Goal: Task Accomplishment & Management: Use online tool/utility

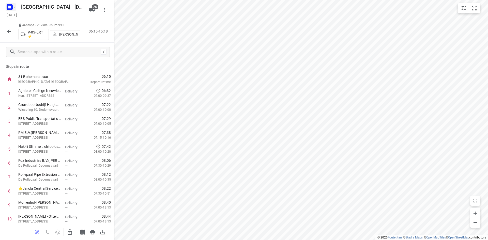
scroll to position [178, 0]
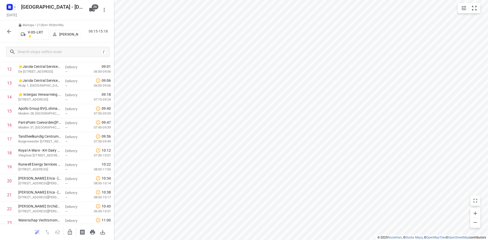
click at [11, 7] on icon "button" at bounding box center [10, 7] width 1 height 1
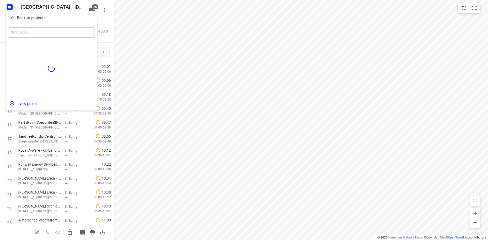
click at [18, 17] on p "Back to projects" at bounding box center [31, 18] width 28 height 6
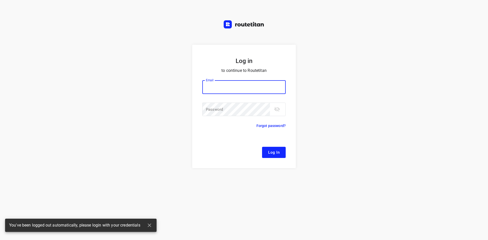
type input "[EMAIL_ADDRESS][DOMAIN_NAME]"
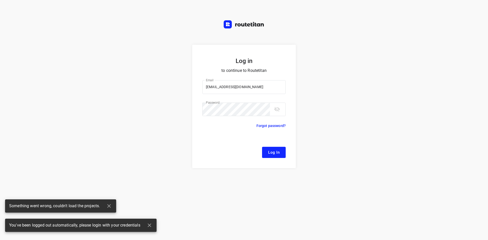
click at [271, 146] on form "Log in to continue to Routetitan Email [EMAIL_ADDRESS][DOMAIN_NAME] Email ​ Pas…" at bounding box center [244, 107] width 104 height 124
click at [273, 150] on span "Log In" at bounding box center [273, 152] width 11 height 7
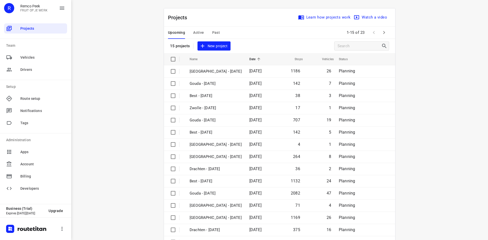
click at [197, 34] on span "Active" at bounding box center [198, 33] width 11 height 6
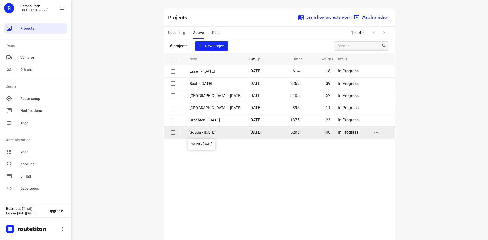
click at [218, 134] on p "Gouda - [DATE]" at bounding box center [216, 133] width 52 height 6
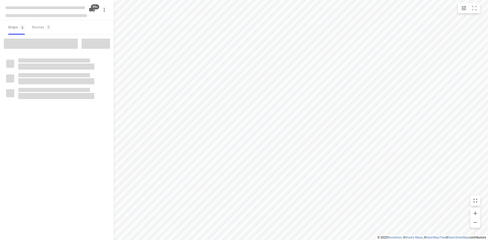
checkbox input "true"
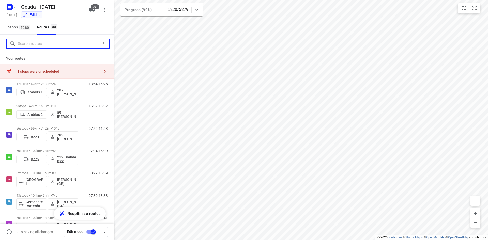
click at [69, 43] on input "Search routes" at bounding box center [59, 44] width 83 height 8
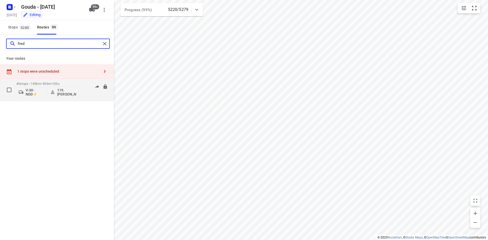
type input "fred"
click at [85, 85] on div "06:35-16:34" at bounding box center [94, 91] width 25 height 19
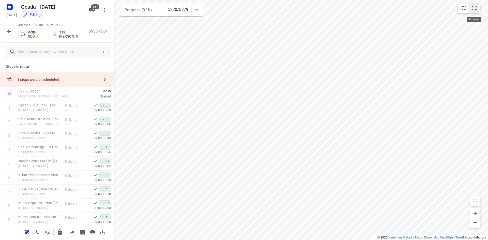
click at [474, 7] on icon "small contained button group" at bounding box center [474, 8] width 5 height 5
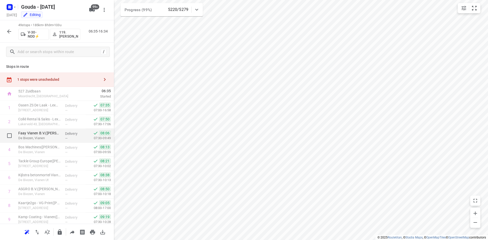
click at [54, 134] on p "Faay Vianen B.V.([PERSON_NAME])" at bounding box center [39, 133] width 43 height 5
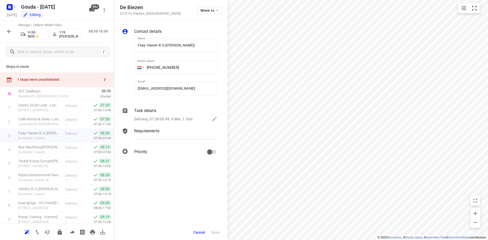
click at [5, 27] on div at bounding box center [9, 31] width 10 height 10
click at [7, 38] on div "49 stops • 185km • 8h3m • 103u V-30-NDD⚡ 119.[PERSON_NAME] 06:35-16:34" at bounding box center [57, 31] width 114 height 22
click at [8, 33] on icon "button" at bounding box center [9, 31] width 6 height 6
click at [202, 232] on span "Cancel" at bounding box center [200, 233] width 12 height 4
